Goal: Navigation & Orientation: Go to known website

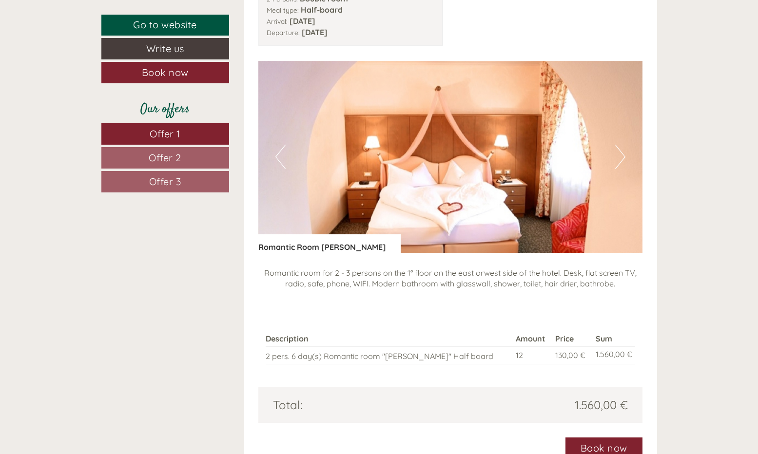
scroll to position [760, 0]
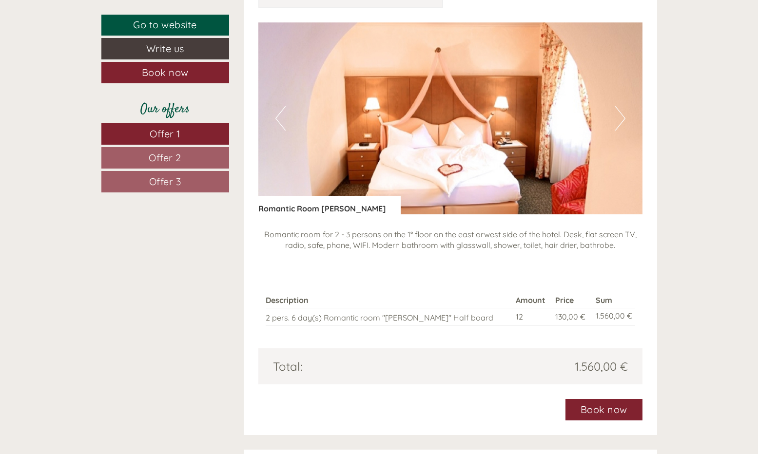
click at [620, 106] on button "Next" at bounding box center [620, 118] width 10 height 24
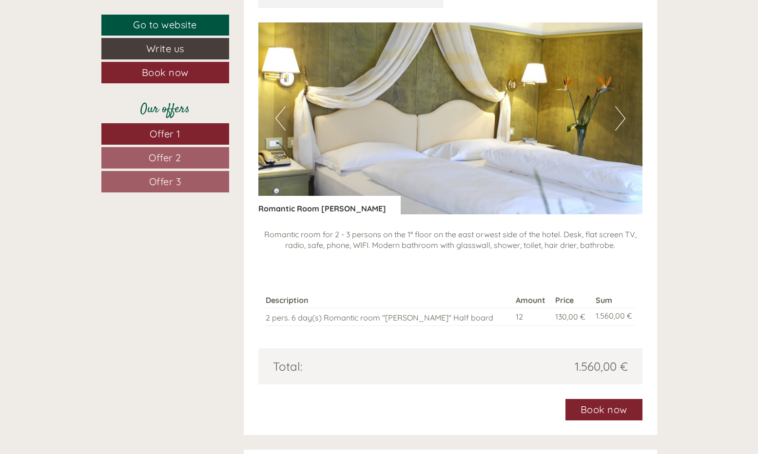
click at [620, 106] on button "Next" at bounding box center [620, 118] width 10 height 24
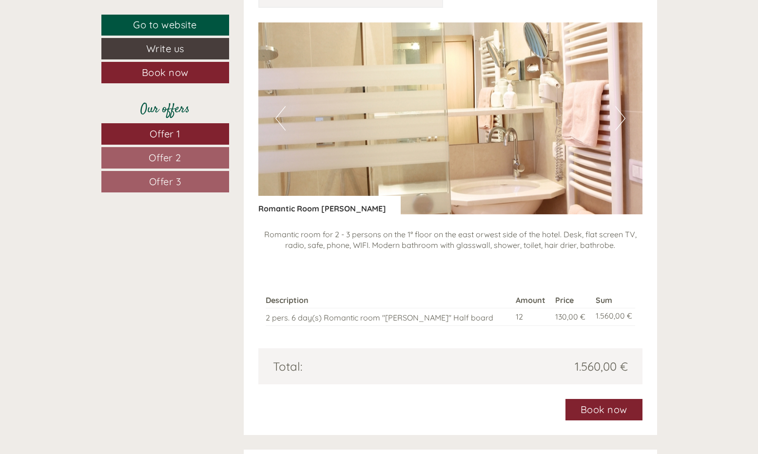
click at [620, 106] on button "Next" at bounding box center [620, 118] width 10 height 24
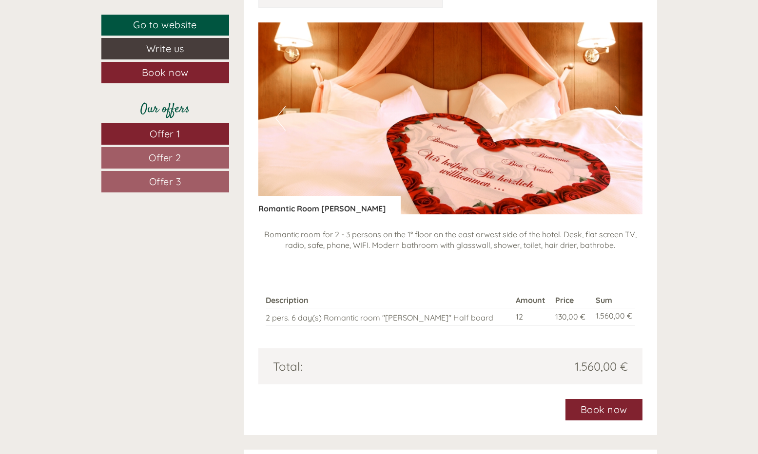
click at [620, 106] on button "Next" at bounding box center [620, 118] width 10 height 24
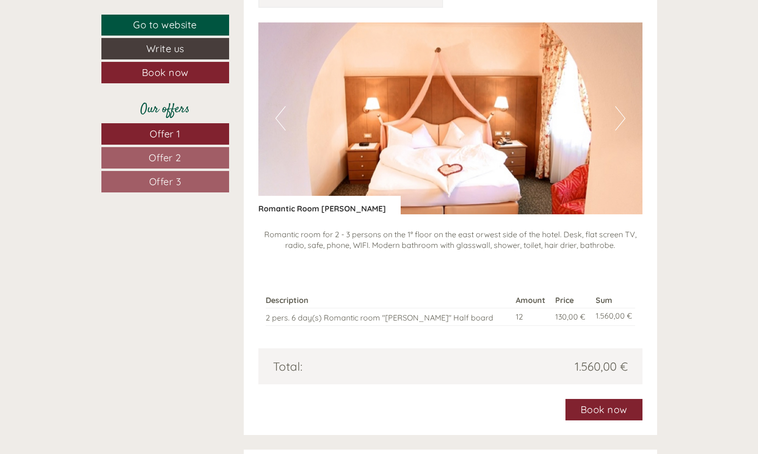
click at [620, 106] on button "Next" at bounding box center [620, 118] width 10 height 24
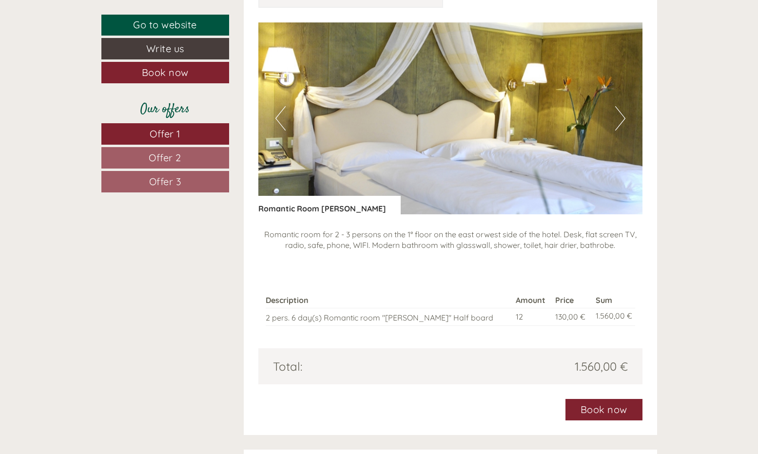
click at [620, 106] on button "Next" at bounding box center [620, 118] width 10 height 24
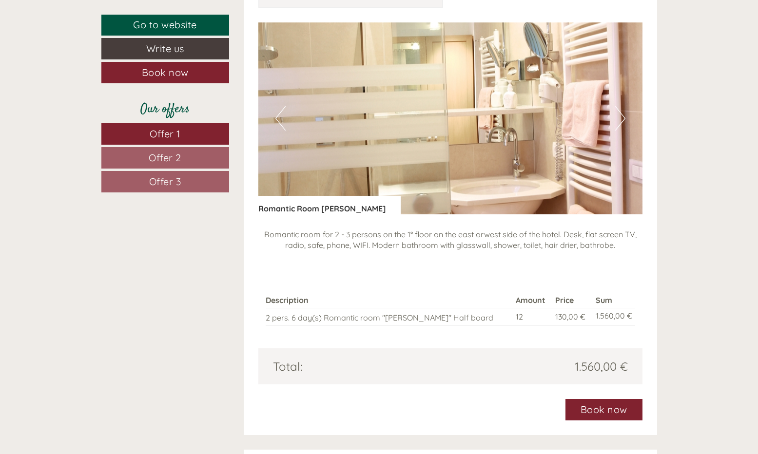
click at [620, 106] on button "Next" at bounding box center [620, 118] width 10 height 24
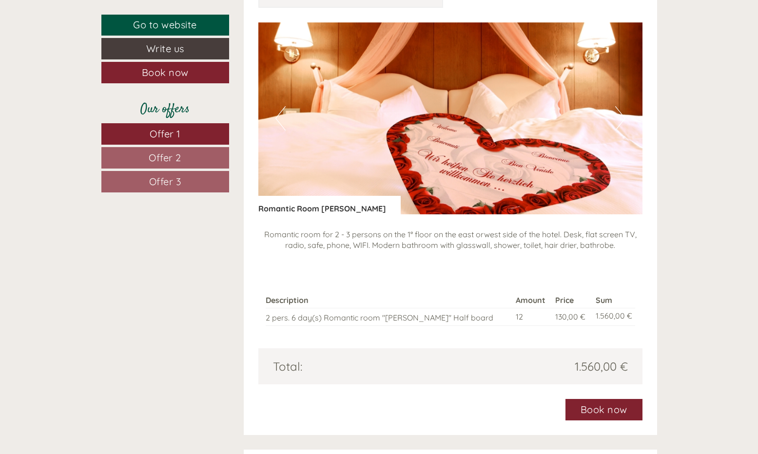
click at [620, 106] on button "Next" at bounding box center [620, 118] width 10 height 24
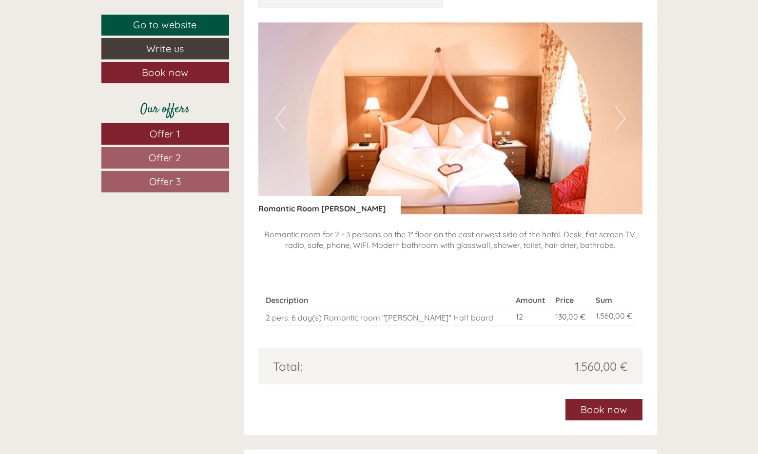
click at [620, 106] on button "Next" at bounding box center [620, 118] width 10 height 24
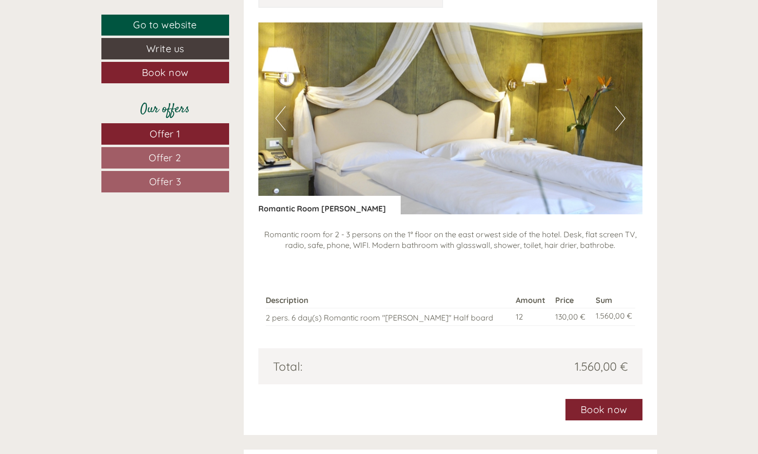
click at [620, 106] on button "Next" at bounding box center [620, 118] width 10 height 24
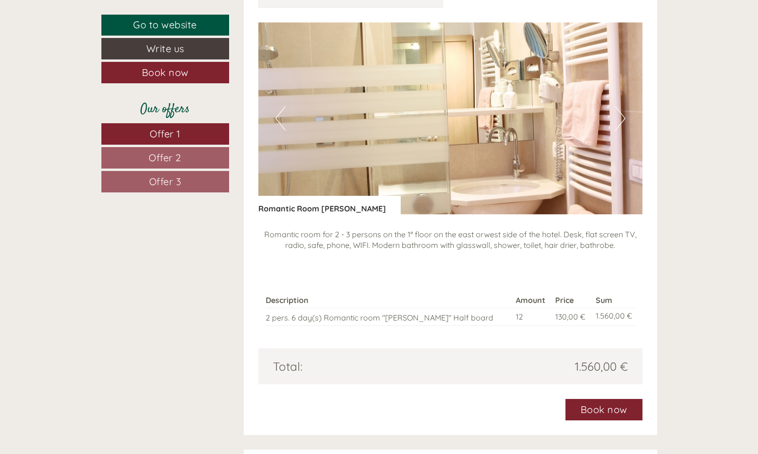
click at [620, 106] on button "Next" at bounding box center [620, 118] width 10 height 24
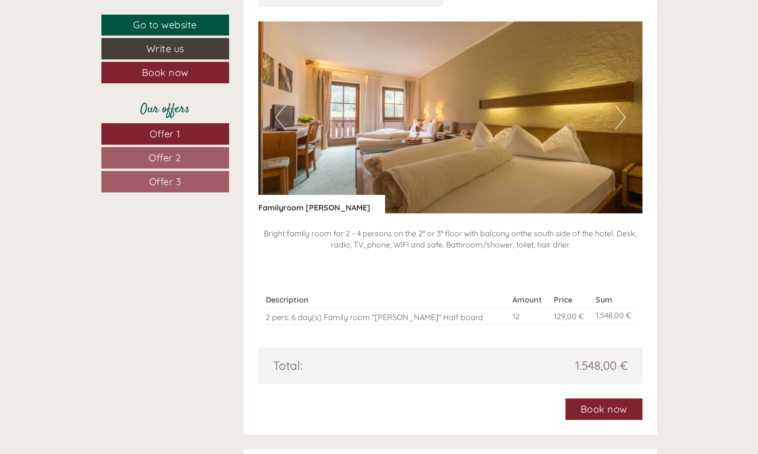
scroll to position [1295, 0]
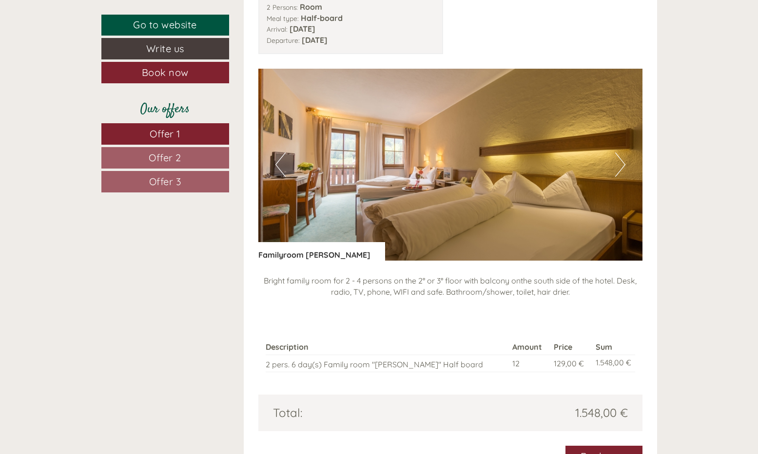
click at [621, 153] on button "Next" at bounding box center [620, 165] width 10 height 24
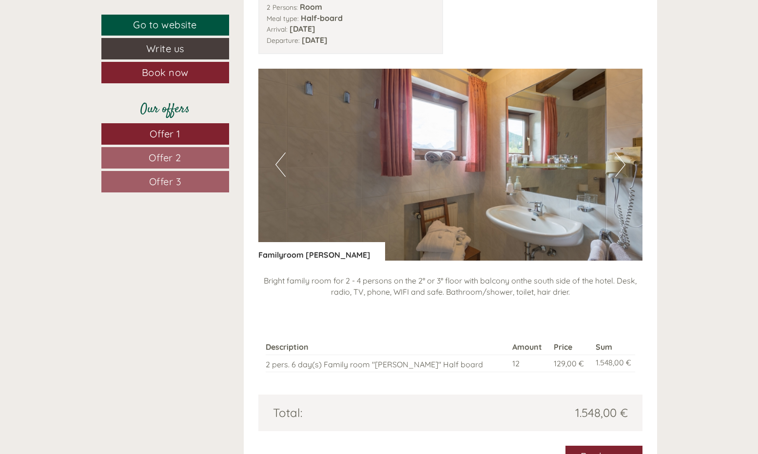
click at [621, 153] on button "Next" at bounding box center [620, 165] width 10 height 24
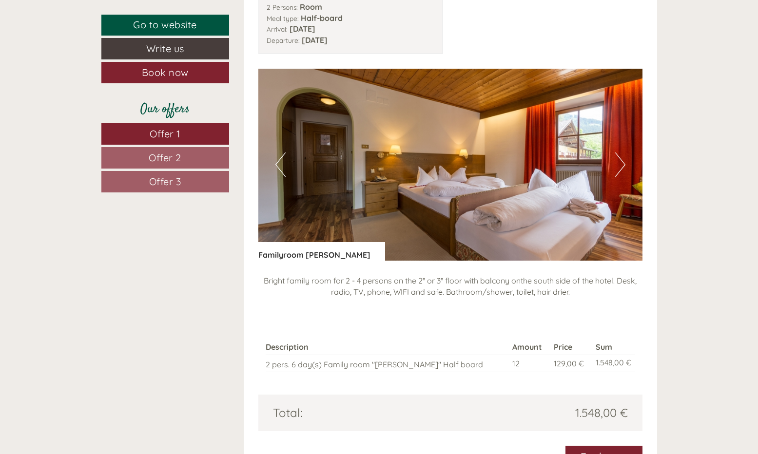
click at [621, 153] on button "Next" at bounding box center [620, 165] width 10 height 24
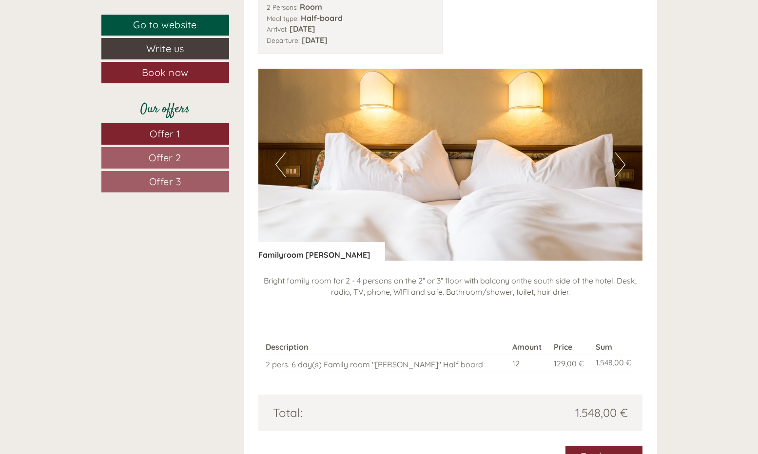
click at [621, 153] on button "Next" at bounding box center [620, 165] width 10 height 24
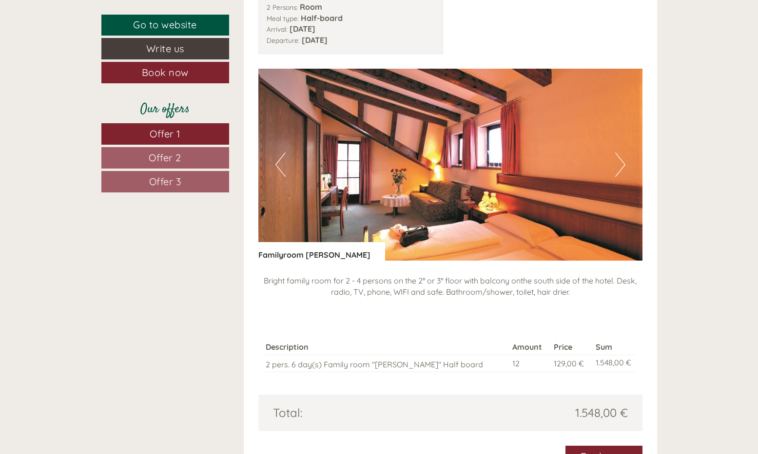
click at [621, 153] on button "Next" at bounding box center [620, 165] width 10 height 24
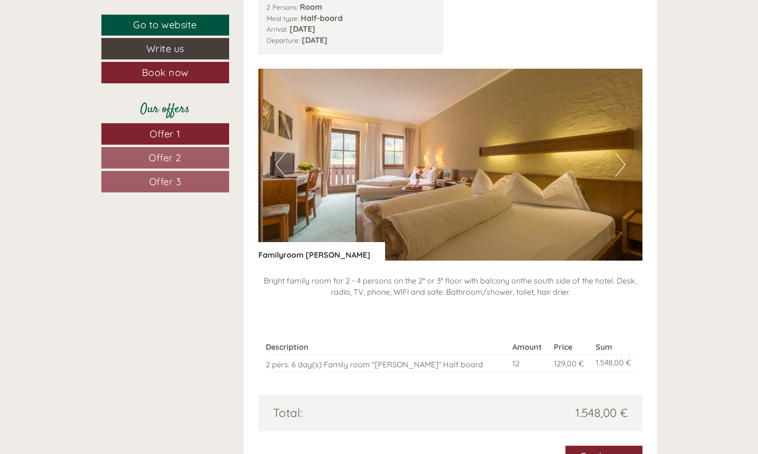
click at [621, 153] on button "Next" at bounding box center [620, 165] width 10 height 24
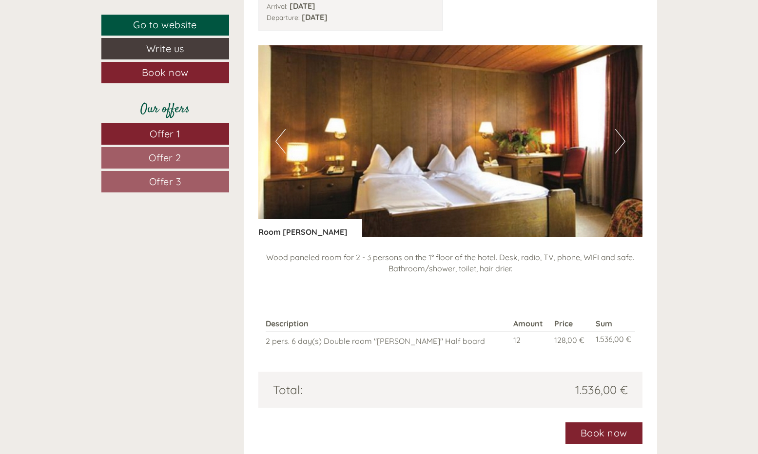
scroll to position [1803, 0]
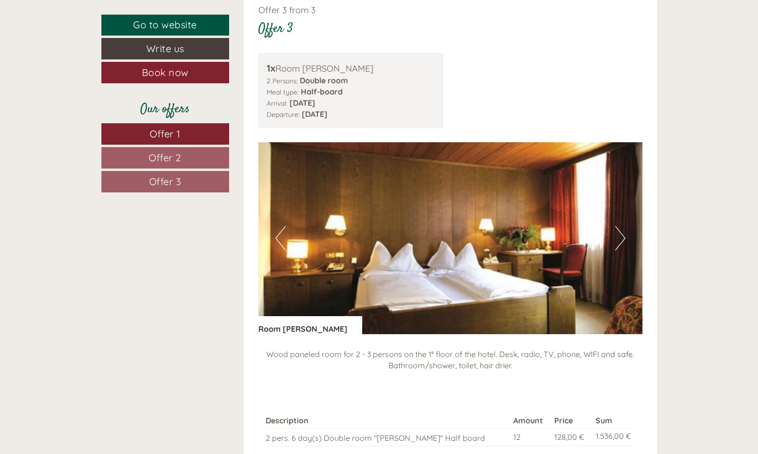
click at [618, 226] on button "Next" at bounding box center [620, 238] width 10 height 24
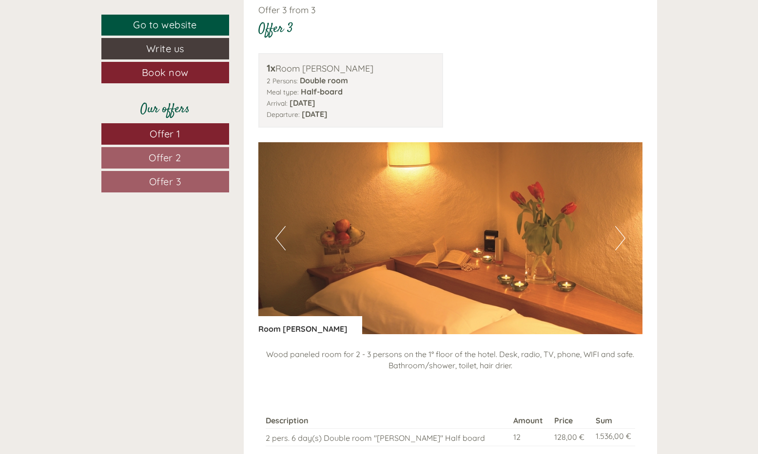
click at [618, 226] on button "Next" at bounding box center [620, 238] width 10 height 24
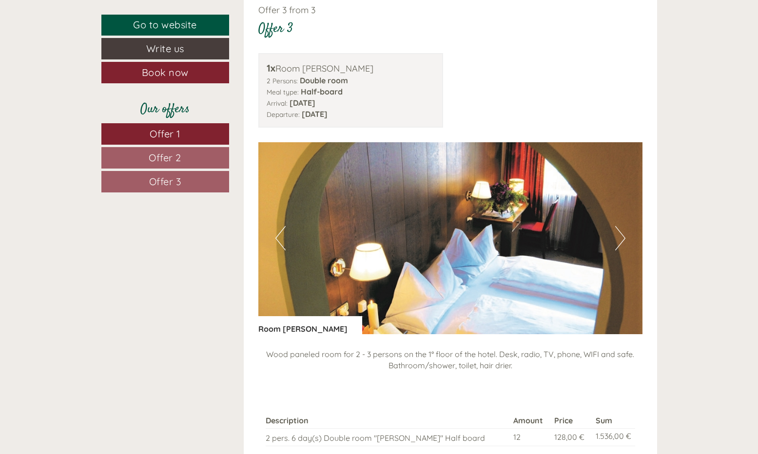
click at [618, 226] on button "Next" at bounding box center [620, 238] width 10 height 24
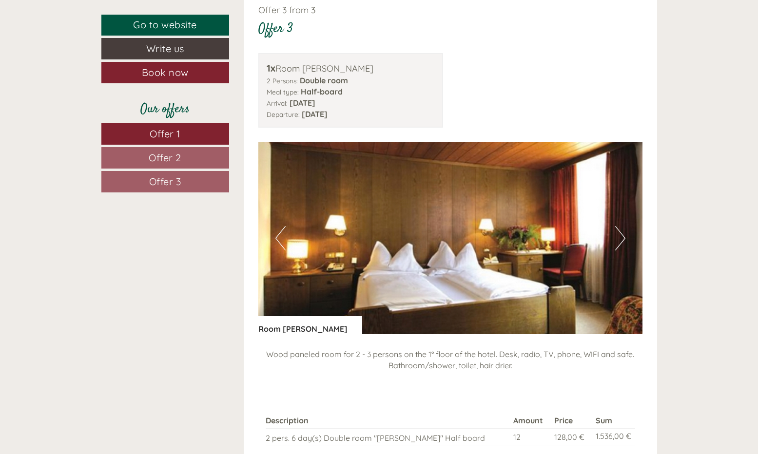
click at [618, 226] on button "Next" at bounding box center [620, 238] width 10 height 24
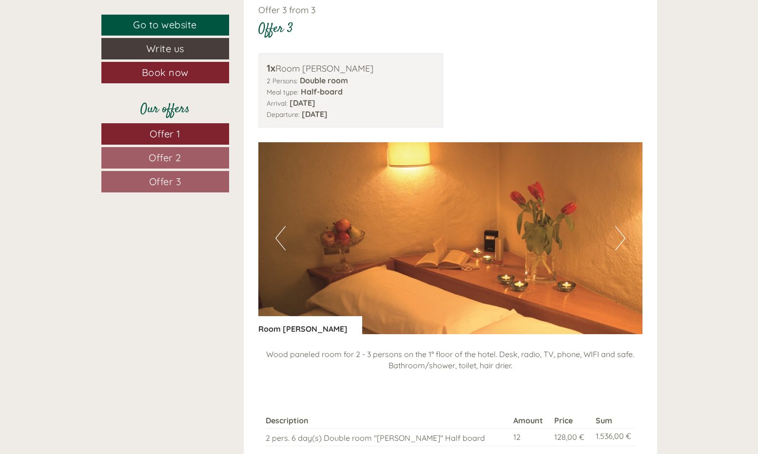
click at [618, 226] on button "Next" at bounding box center [620, 238] width 10 height 24
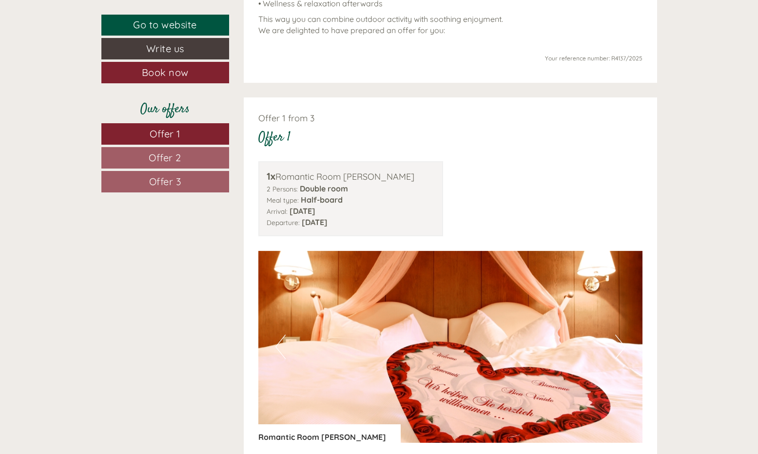
scroll to position [504, 0]
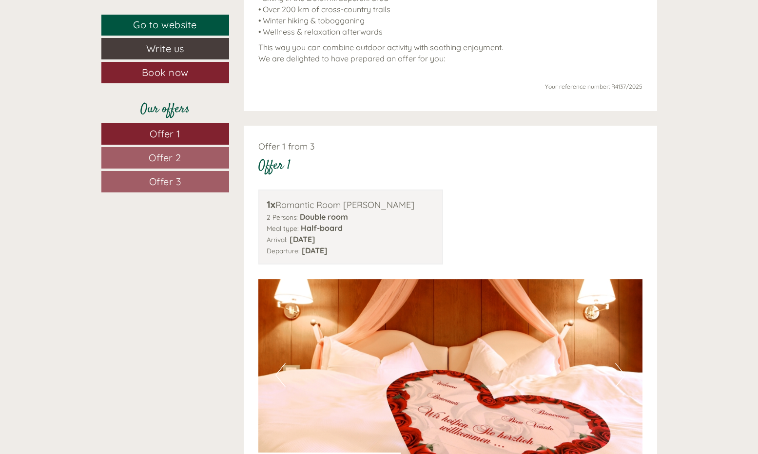
click at [173, 24] on link "Go to website" at bounding box center [165, 25] width 128 height 21
